Goal: Task Accomplishment & Management: Complete application form

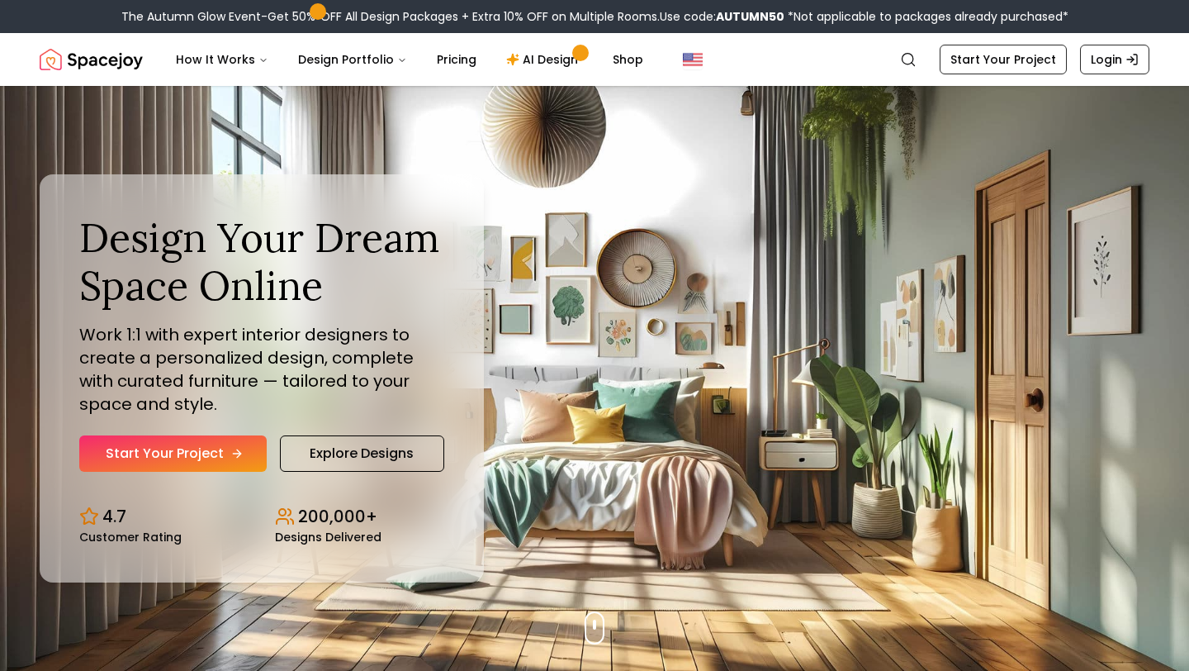
click at [206, 463] on link "Start Your Project" at bounding box center [172, 453] width 187 height 36
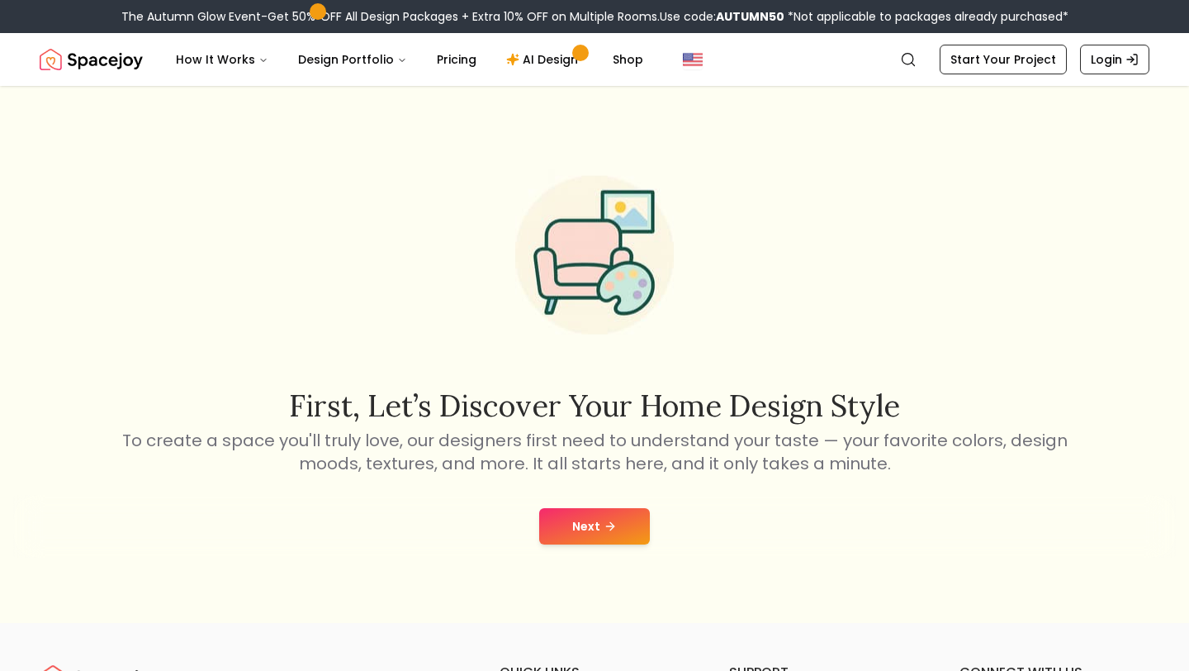
click at [588, 518] on button "Next" at bounding box center [594, 526] width 111 height 36
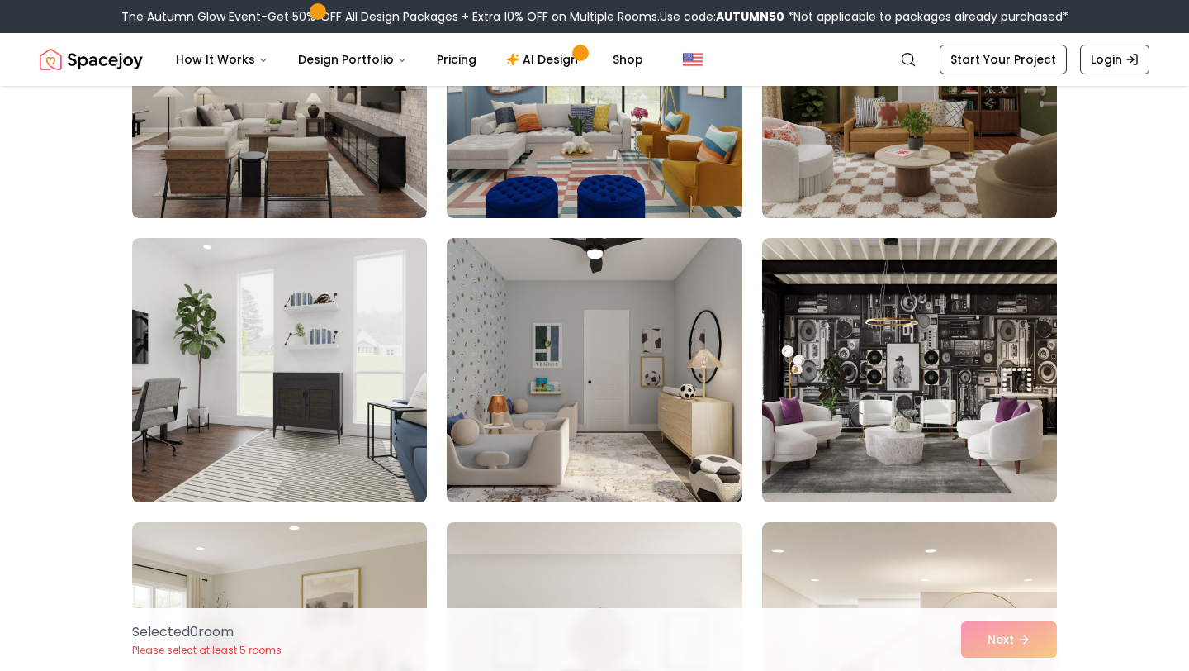
scroll to position [274, 0]
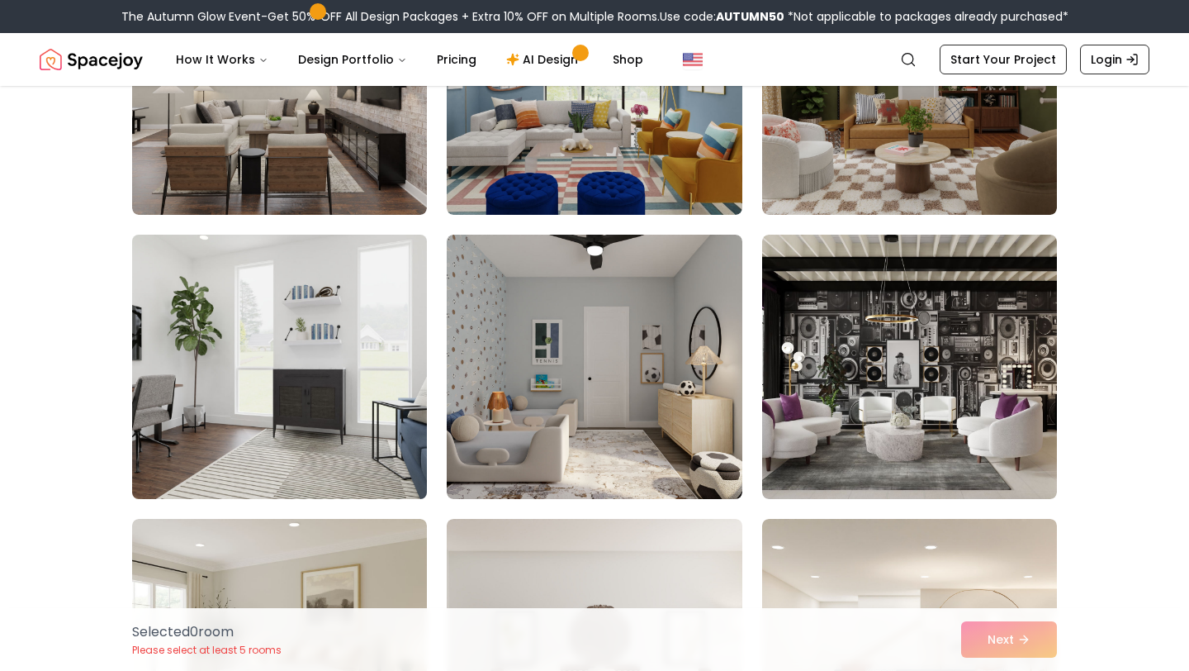
click at [315, 346] on img at bounding box center [280, 367] width 310 height 278
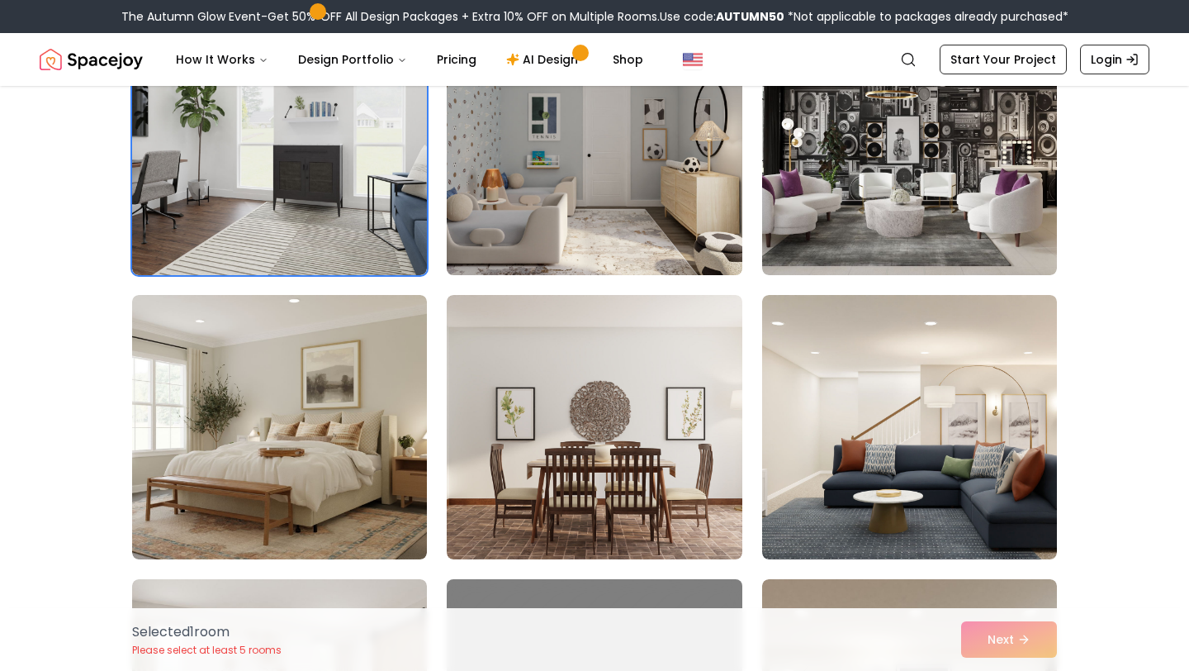
scroll to position [501, 0]
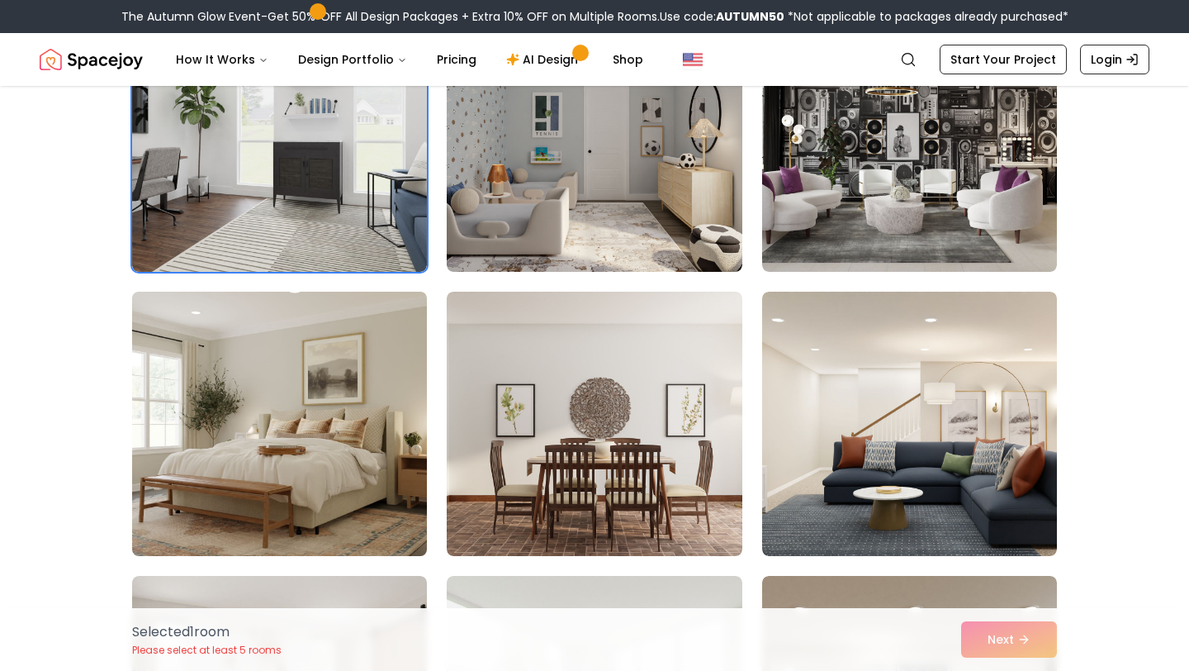
click at [396, 419] on img at bounding box center [280, 424] width 310 height 278
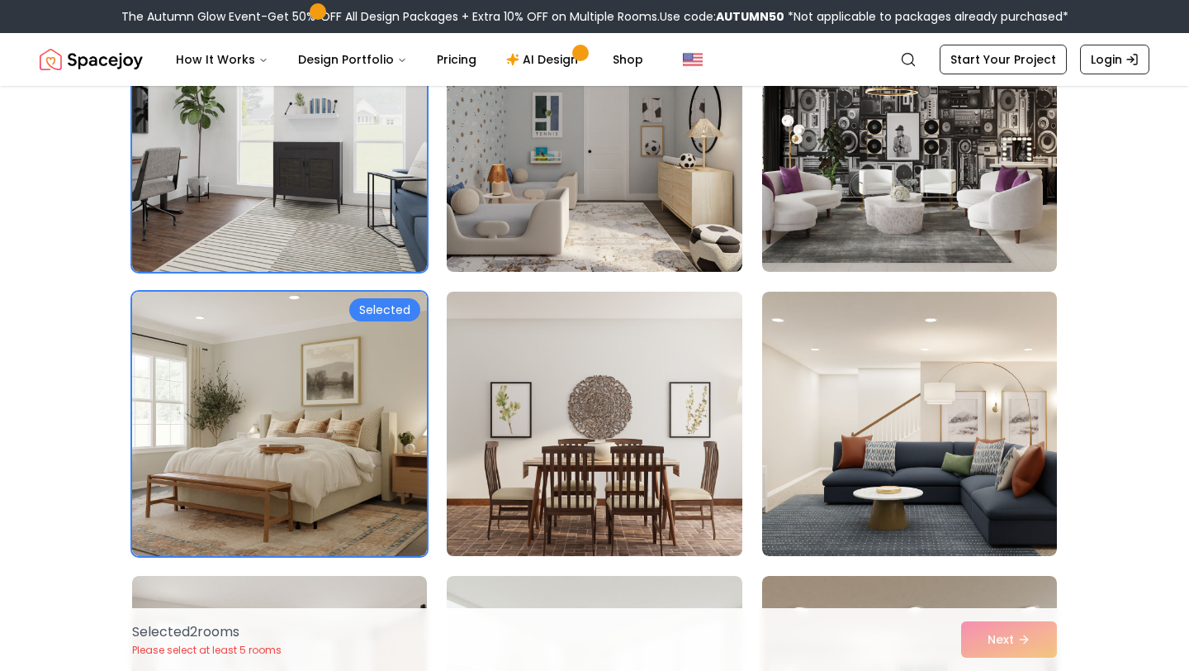
click at [529, 425] on img at bounding box center [594, 424] width 310 height 278
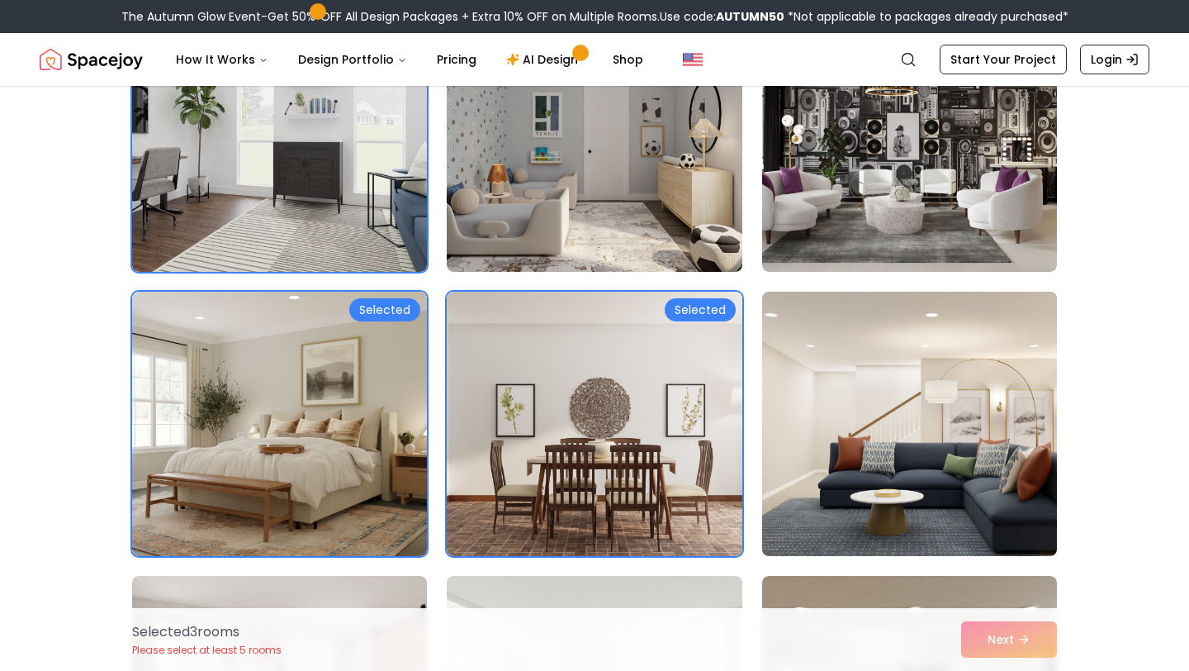
click at [805, 423] on img at bounding box center [910, 424] width 310 height 278
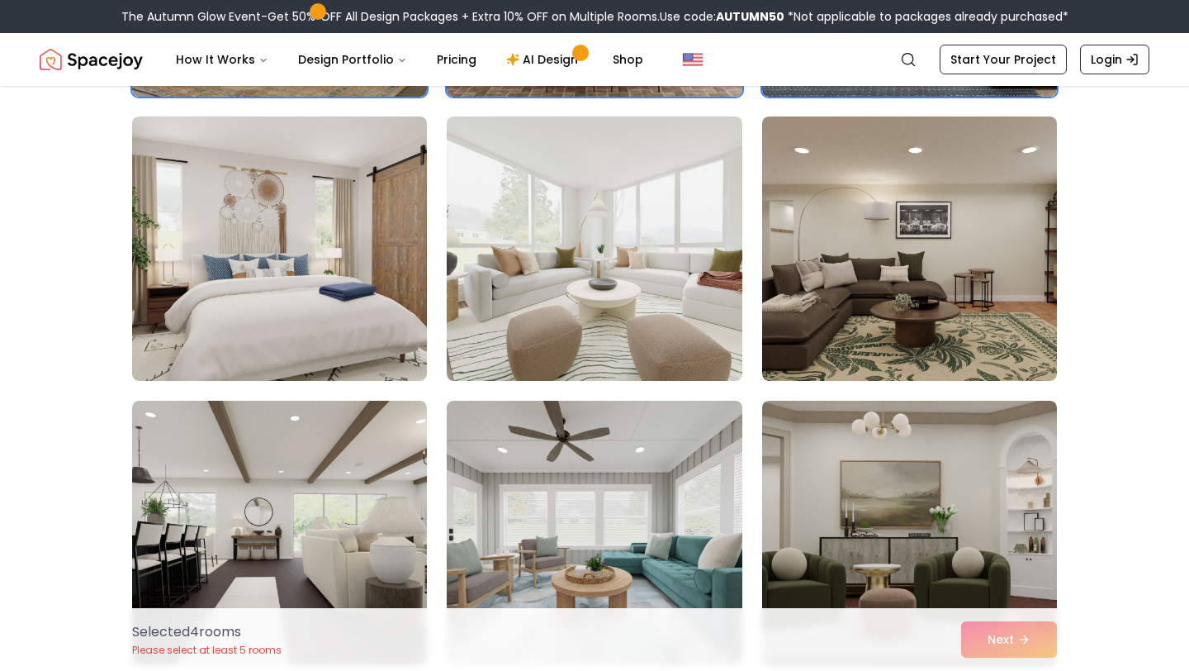
scroll to position [963, 0]
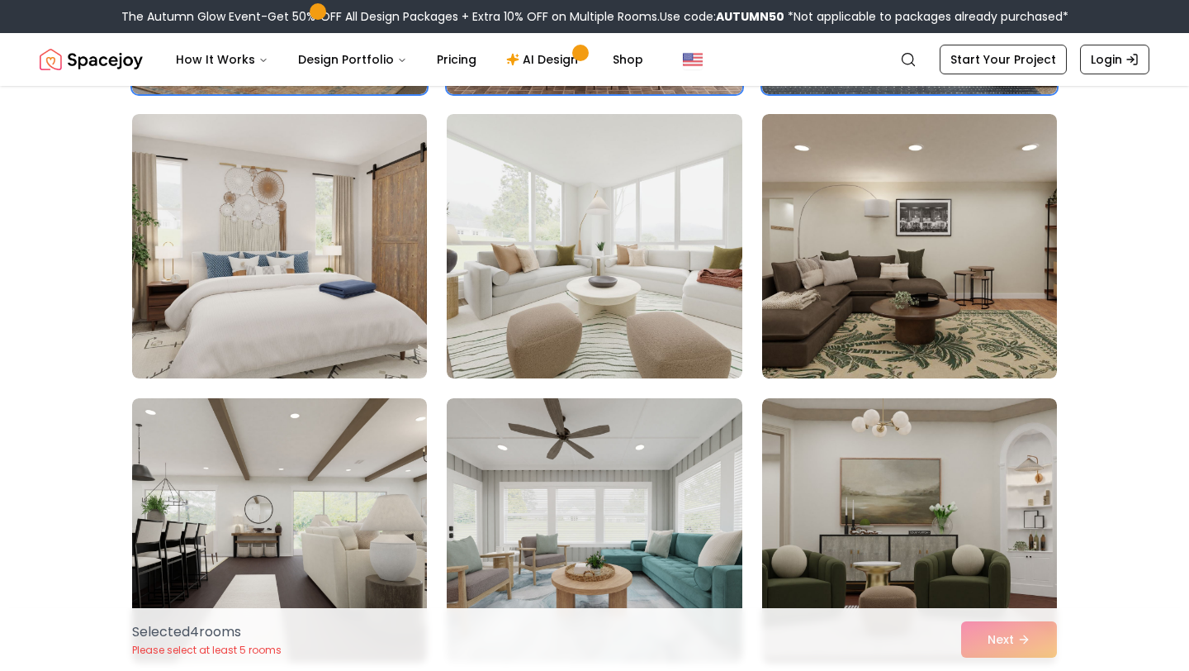
click at [396, 275] on img at bounding box center [279, 246] width 295 height 264
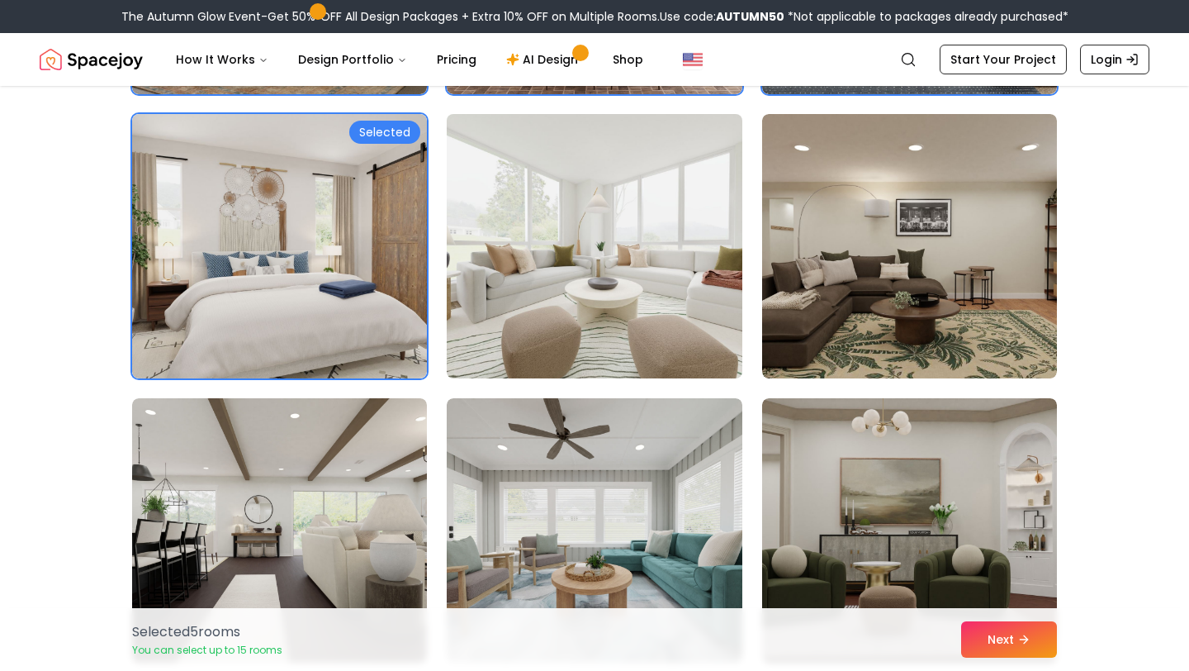
click at [524, 283] on img at bounding box center [594, 246] width 310 height 278
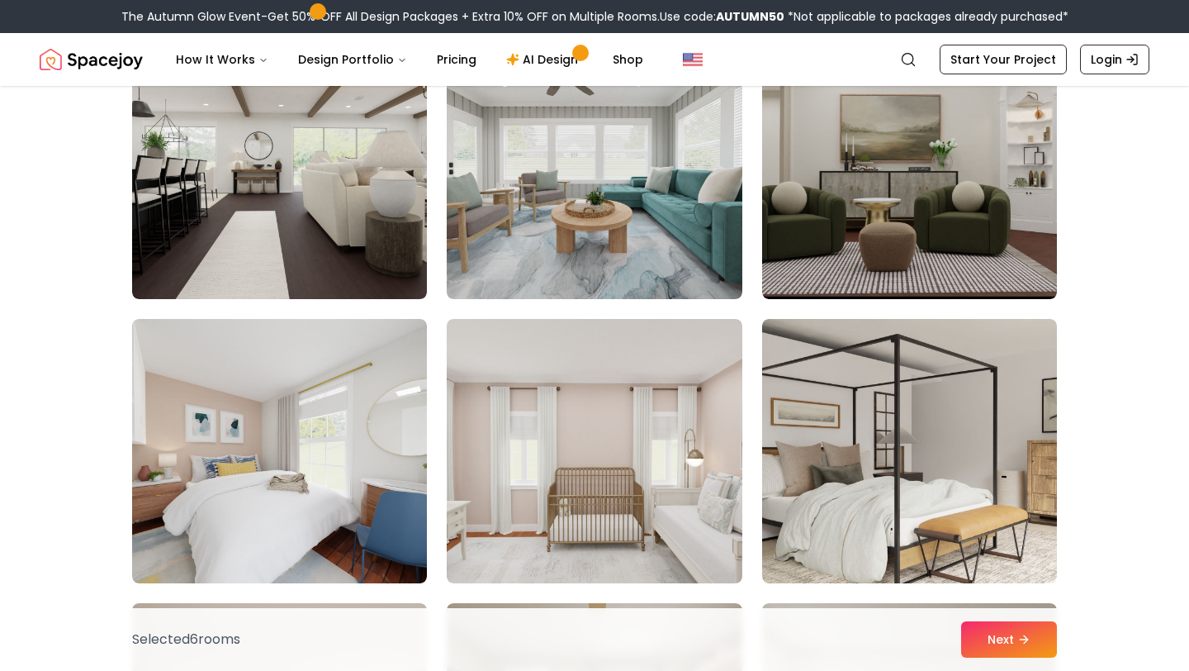
scroll to position [1331, 0]
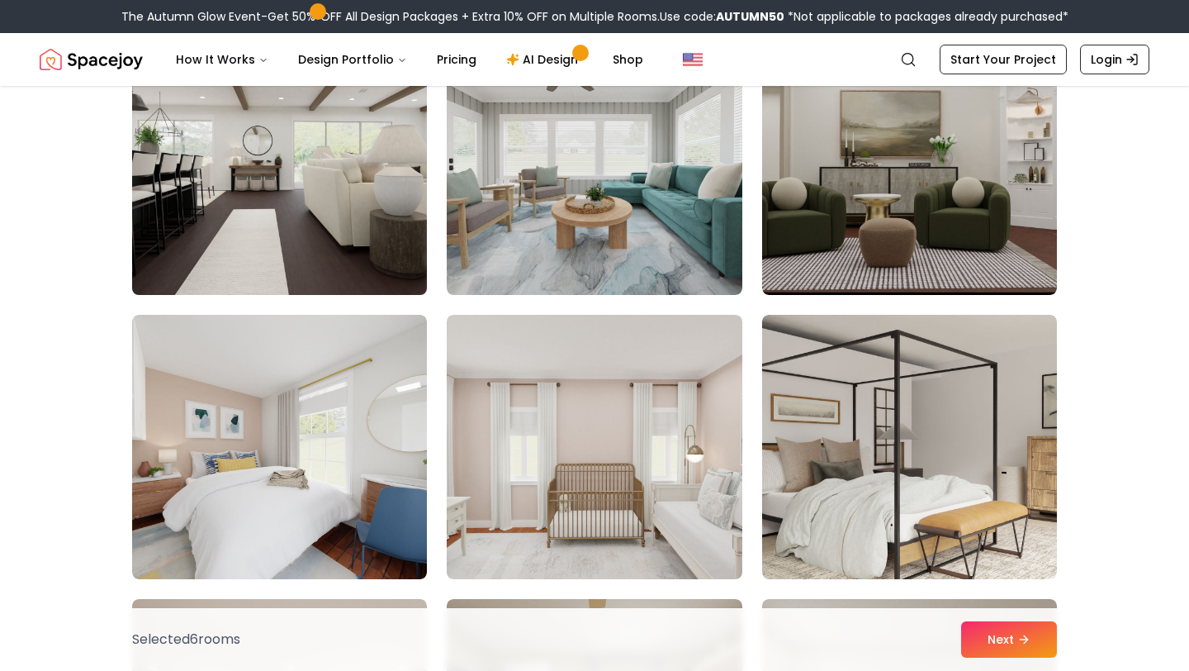
click at [387, 240] on img at bounding box center [280, 163] width 310 height 278
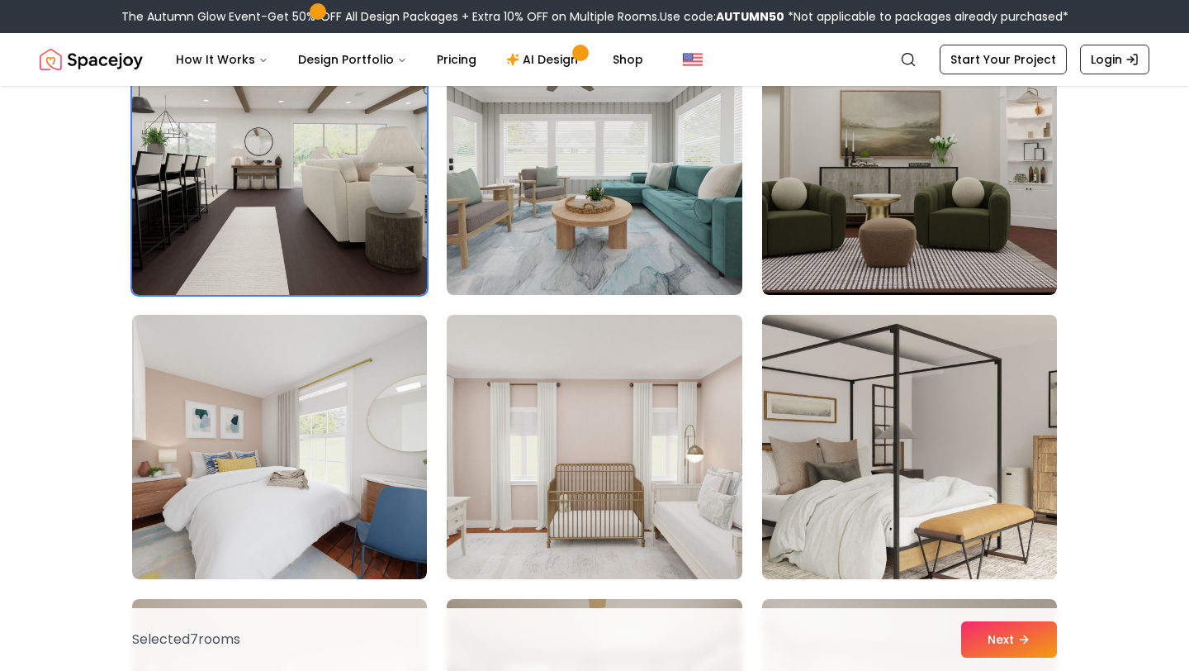
click at [833, 439] on img at bounding box center [910, 447] width 310 height 278
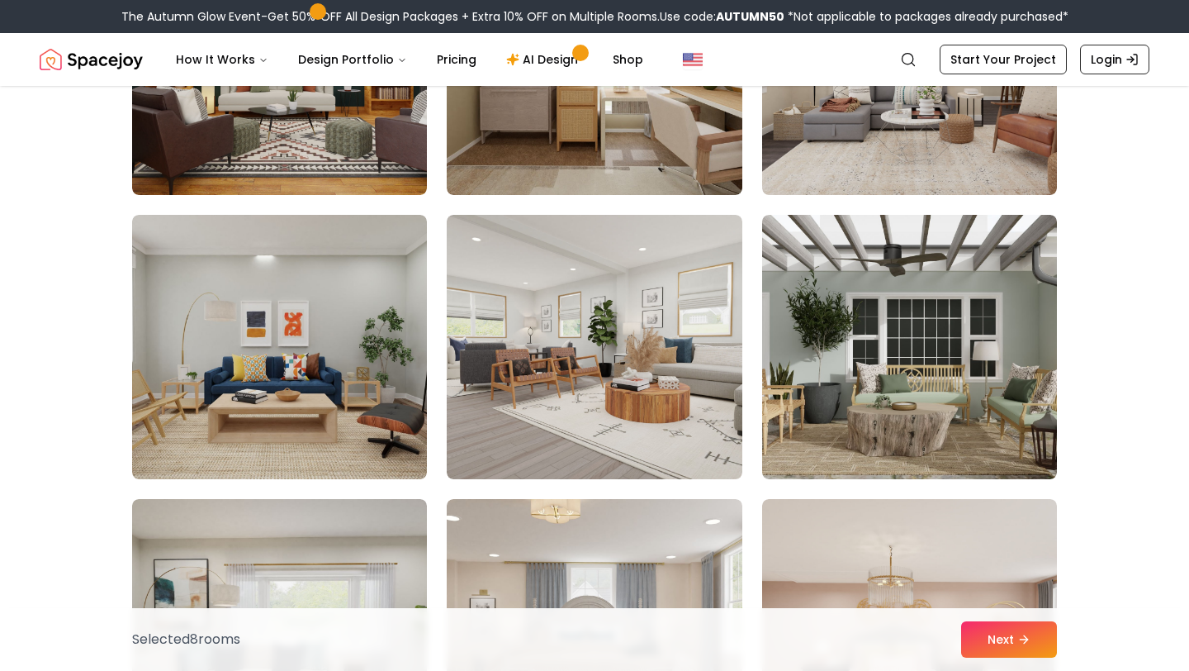
scroll to position [1957, 0]
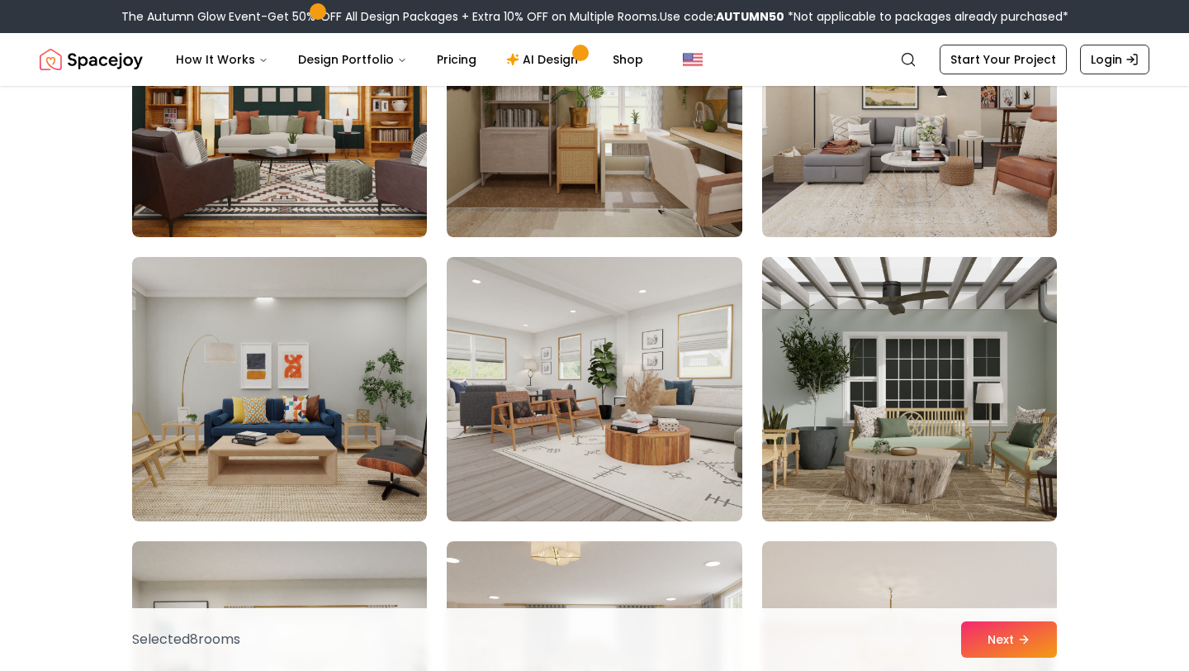
click at [836, 439] on img at bounding box center [910, 389] width 310 height 278
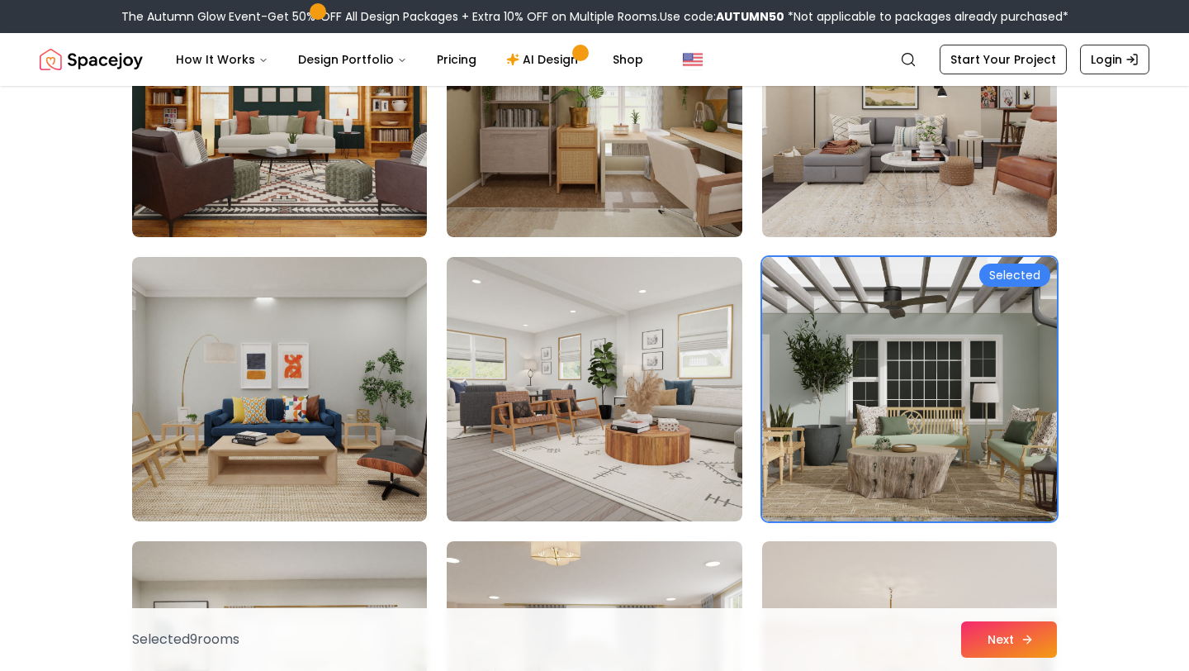
click at [994, 634] on button "Next" at bounding box center [1009, 639] width 96 height 36
